Goal: Task Accomplishment & Management: Manage account settings

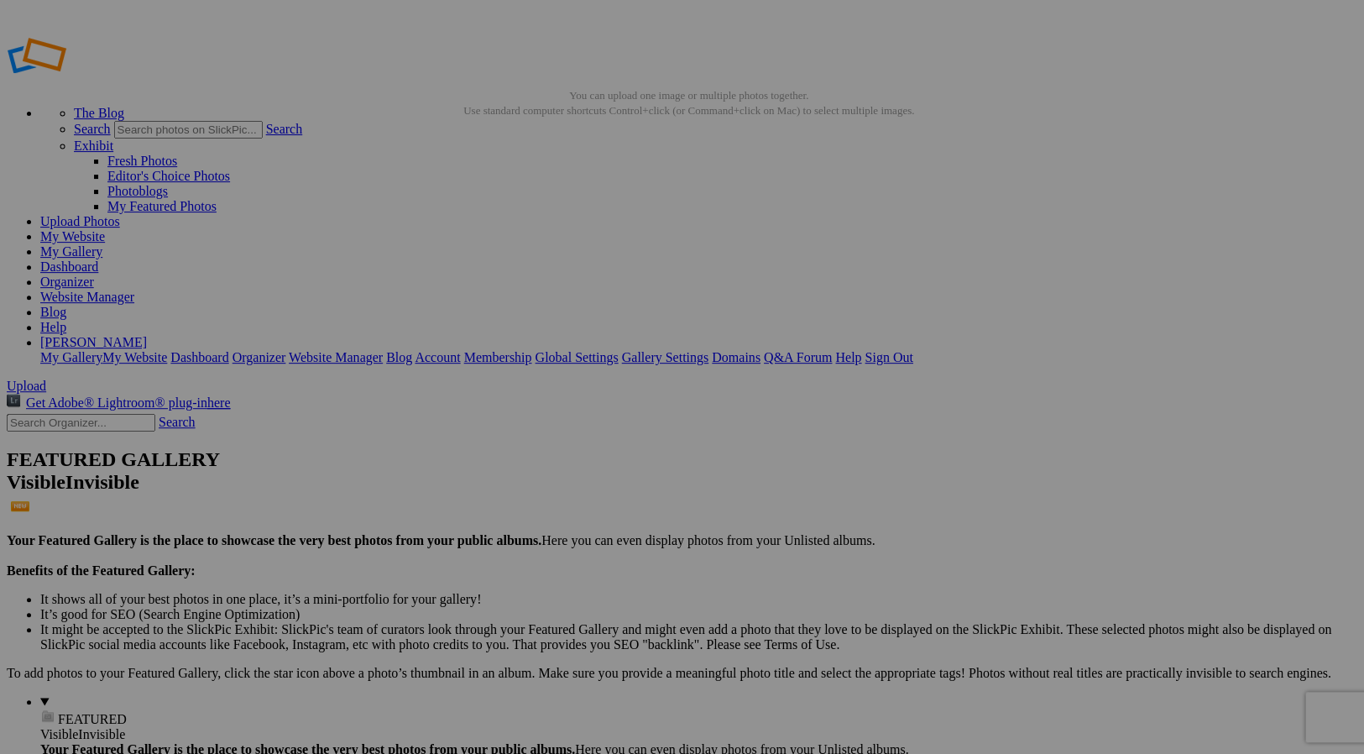
click at [105, 229] on link "My Website" at bounding box center [72, 236] width 65 height 14
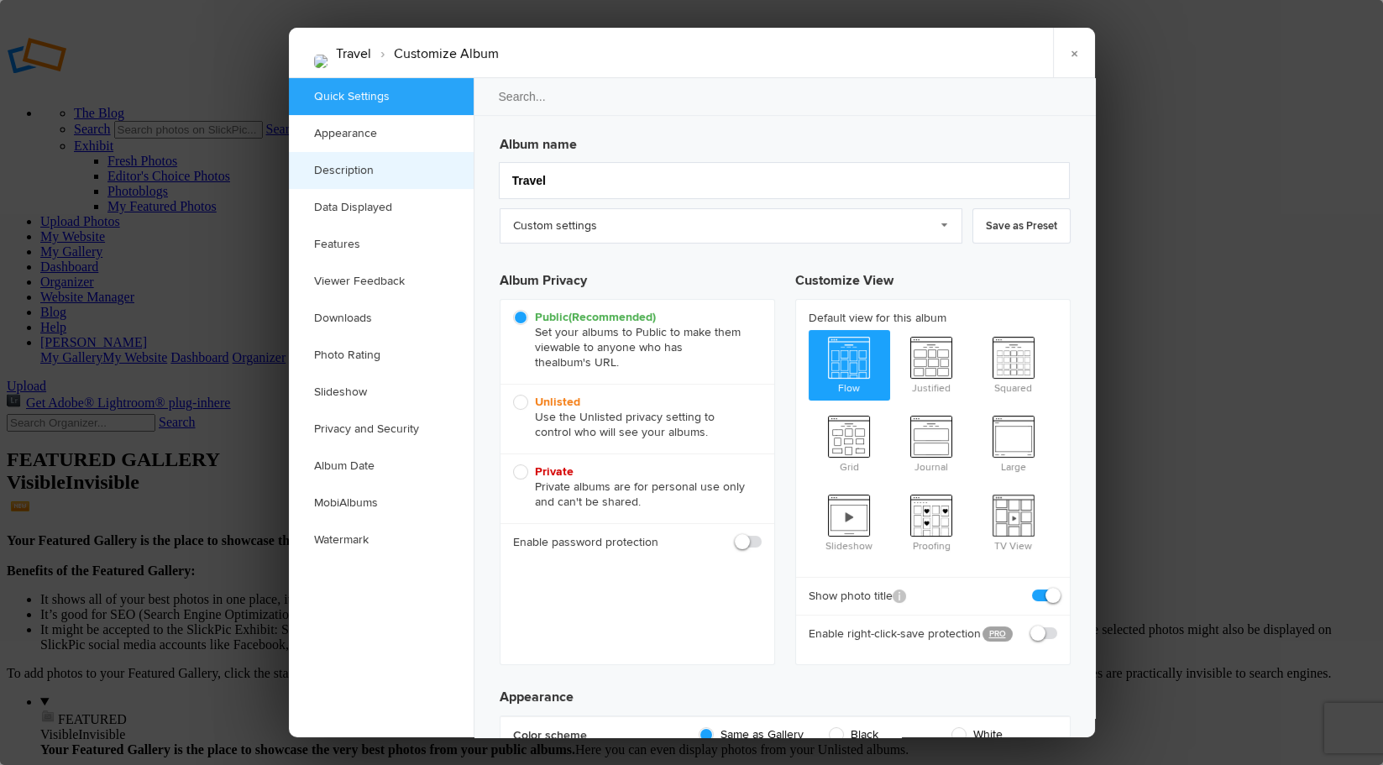
click at [357, 170] on link "Description" at bounding box center [381, 170] width 185 height 37
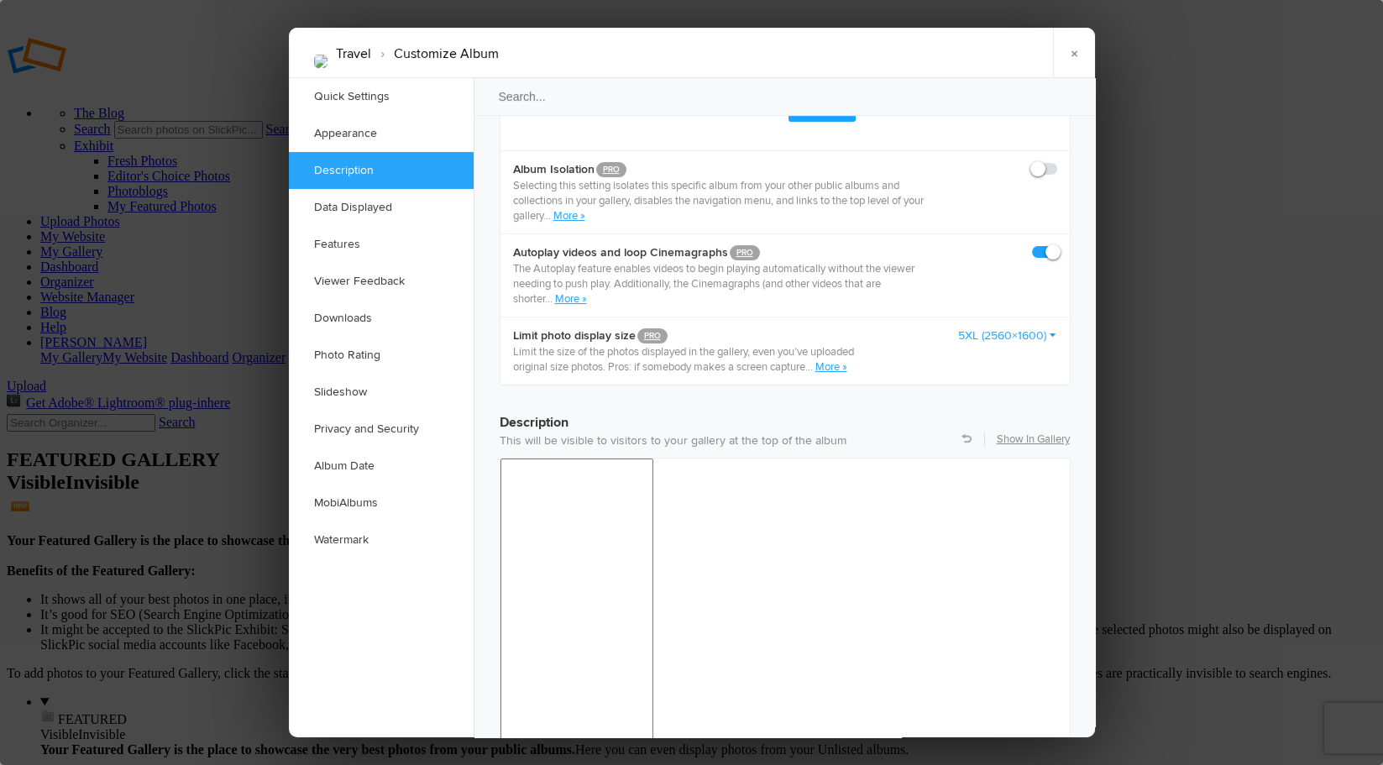
scroll to position [1295, 0]
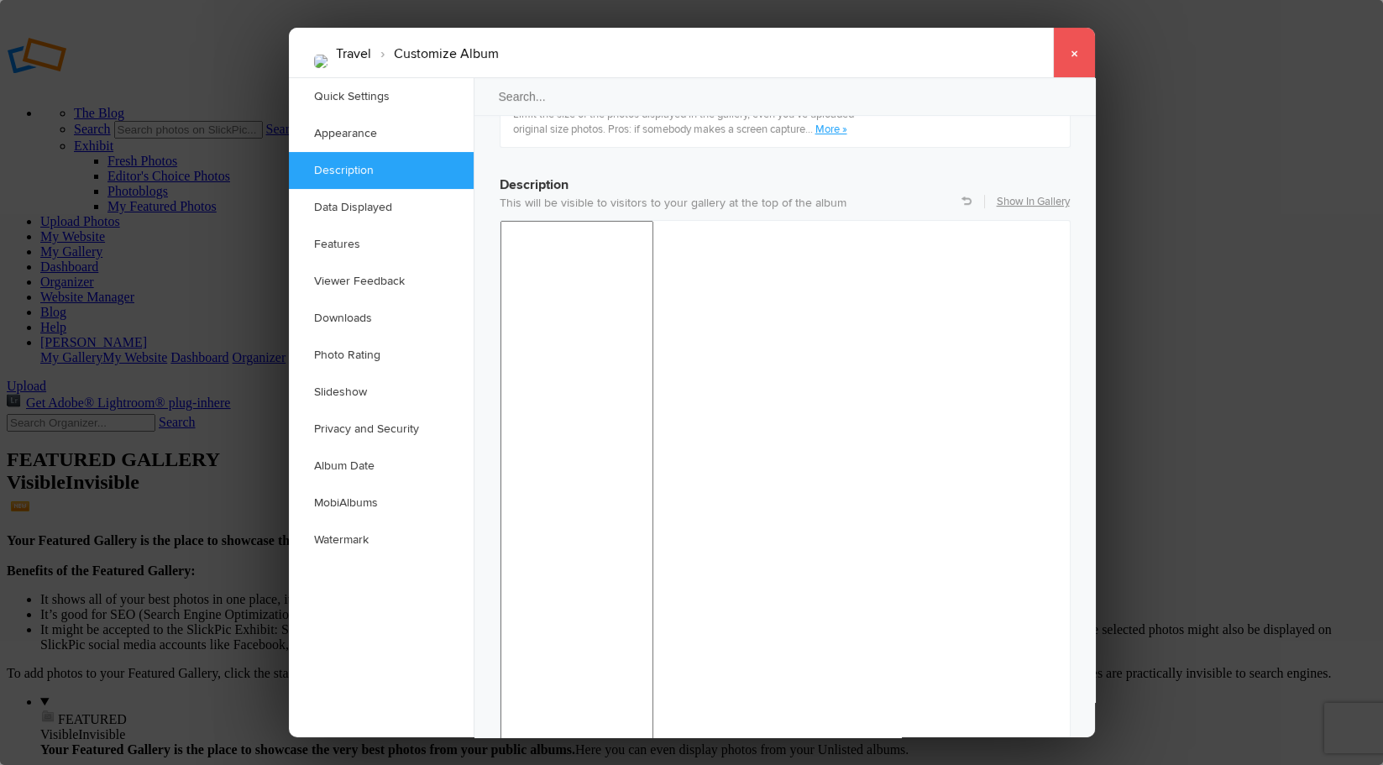
click at [1074, 51] on link "×" at bounding box center [1074, 53] width 42 height 50
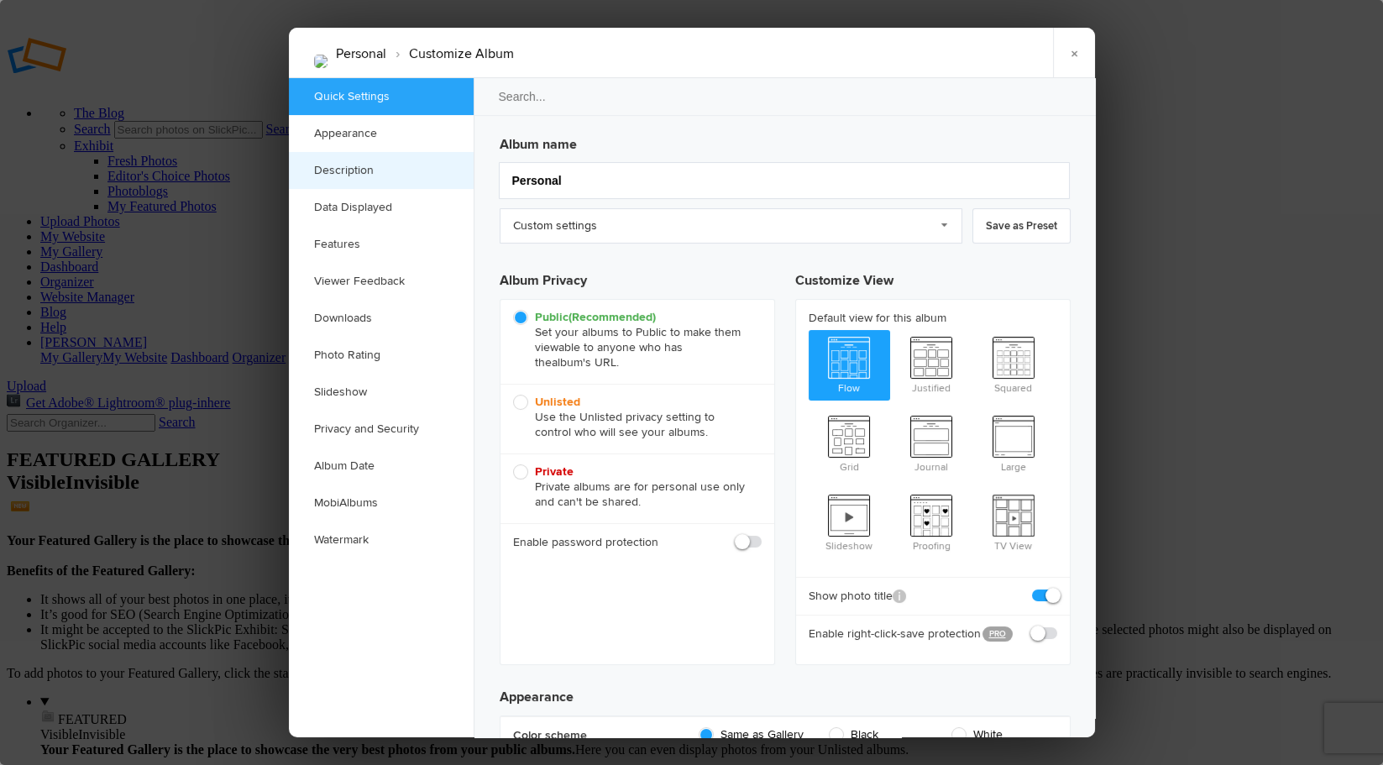
click at [361, 169] on link "Description" at bounding box center [381, 170] width 185 height 37
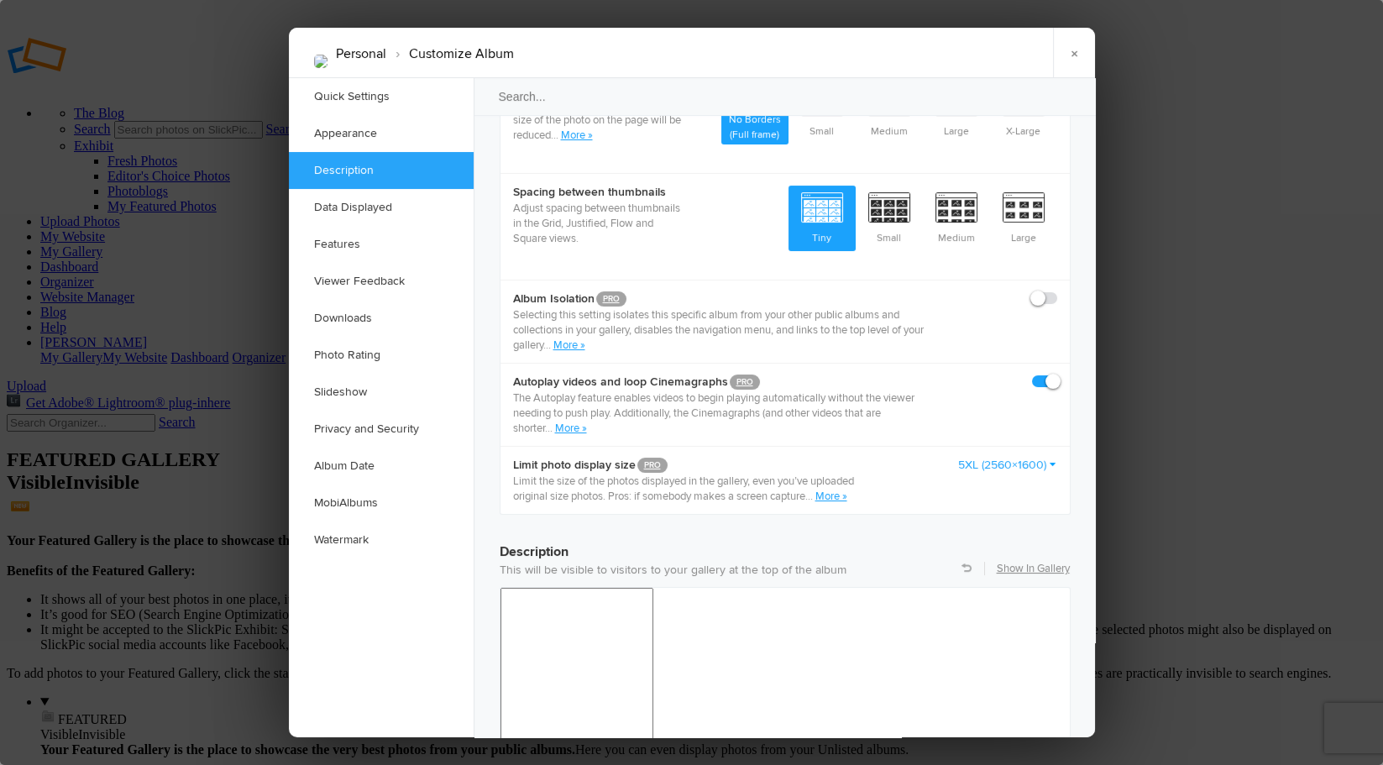
scroll to position [1295, 0]
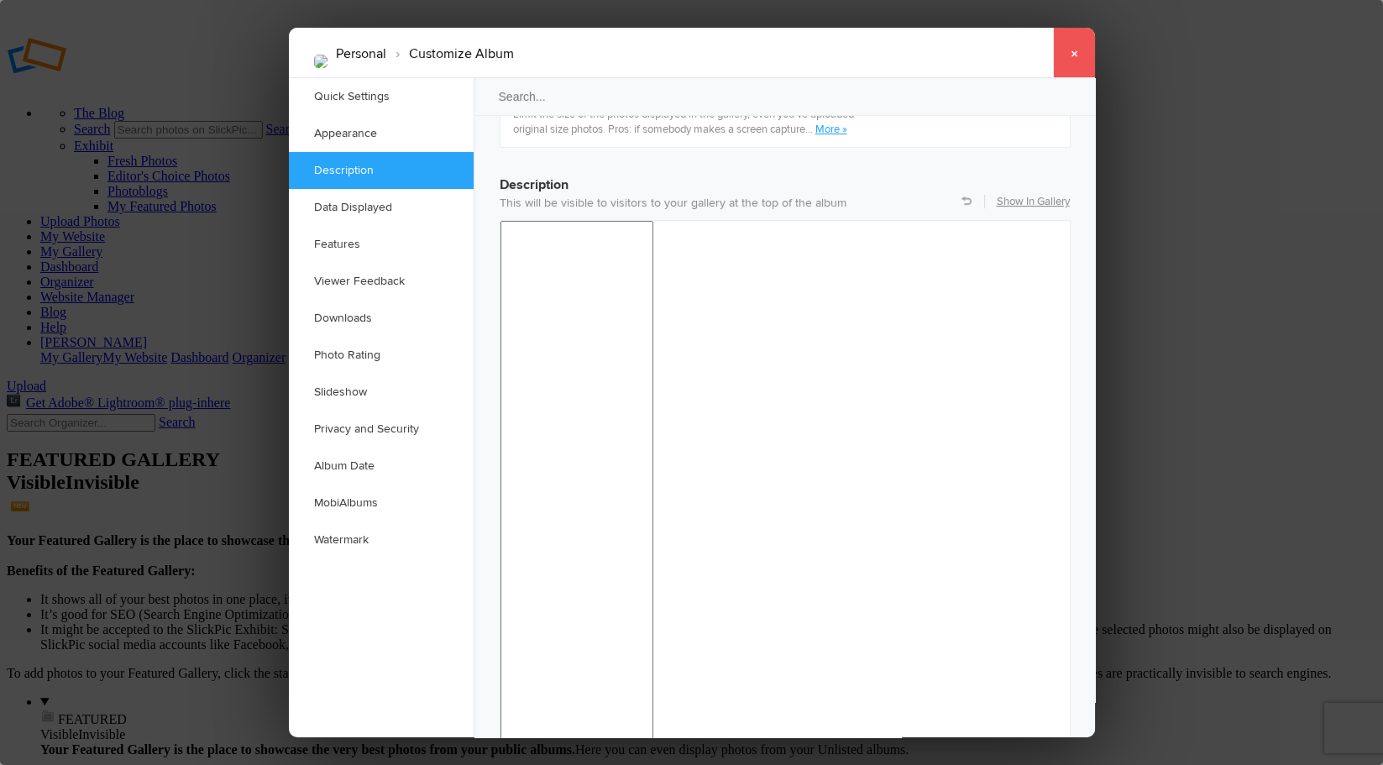
click at [1074, 51] on link "×" at bounding box center [1074, 53] width 42 height 50
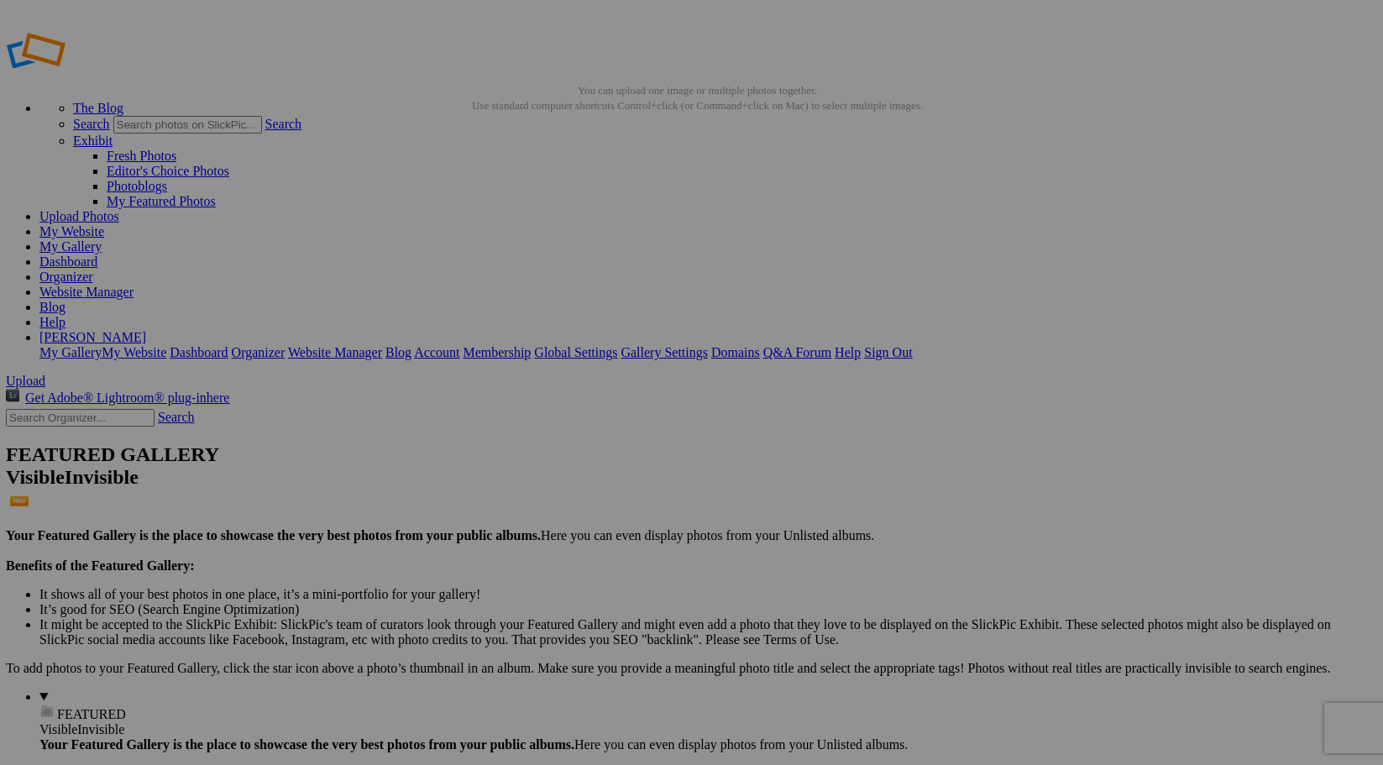
scroll to position [8, 1]
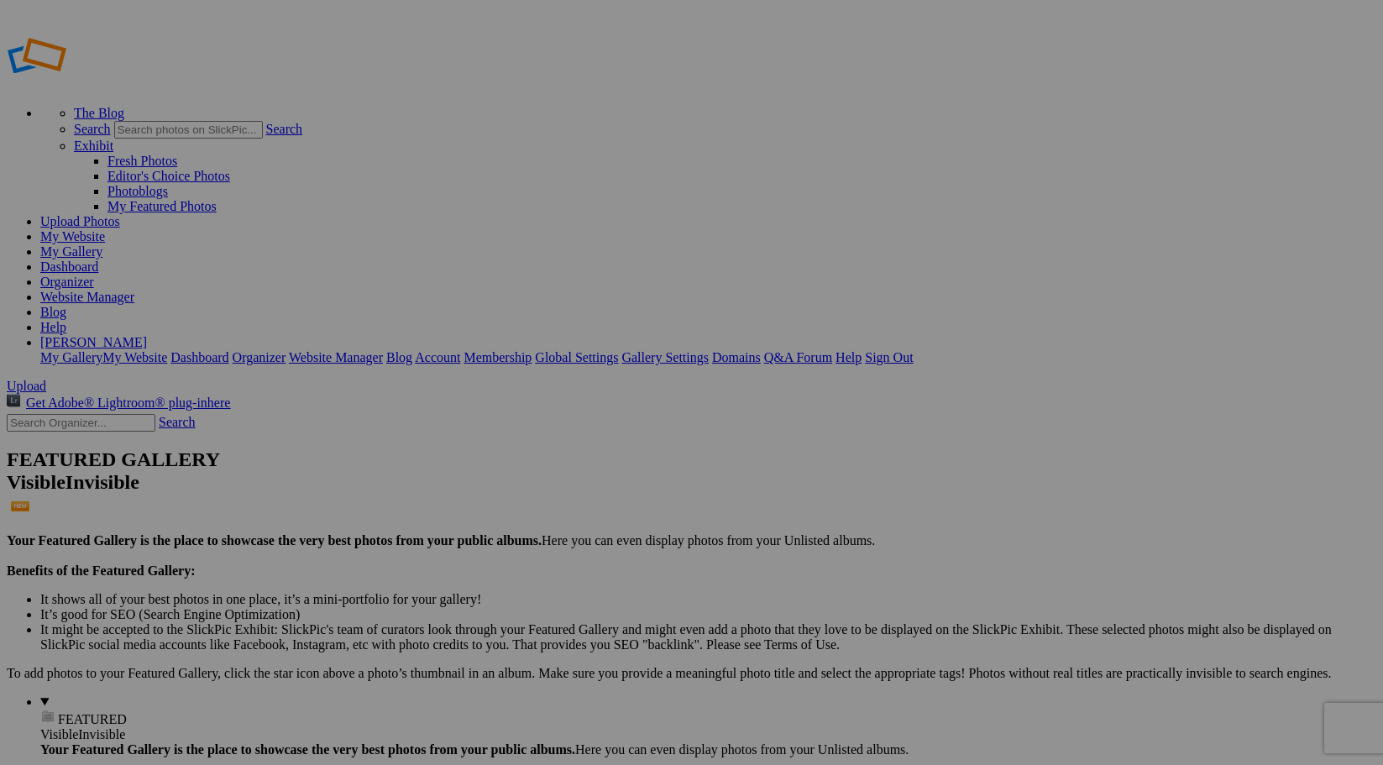
click at [58, 712] on span "FEATURED" at bounding box center [92, 719] width 69 height 14
click at [912, 349] on link "Sign Out" at bounding box center [889, 356] width 48 height 14
